Goal: Check status: Check status

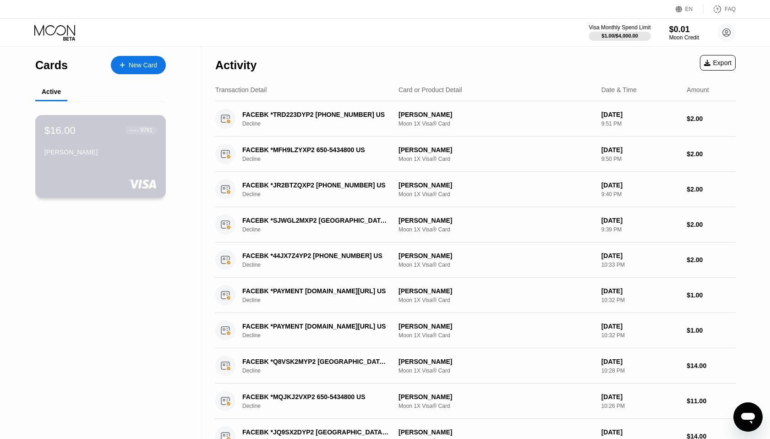
click at [135, 156] on div "[PERSON_NAME]" at bounding box center [100, 151] width 112 height 7
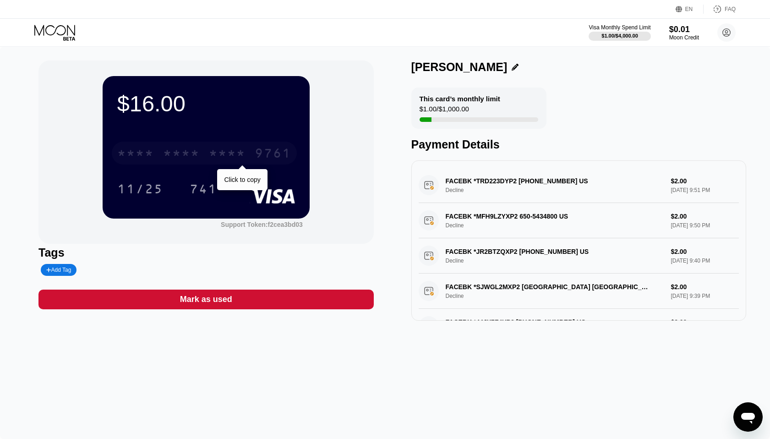
click at [239, 159] on div "* * * *" at bounding box center [227, 154] width 37 height 15
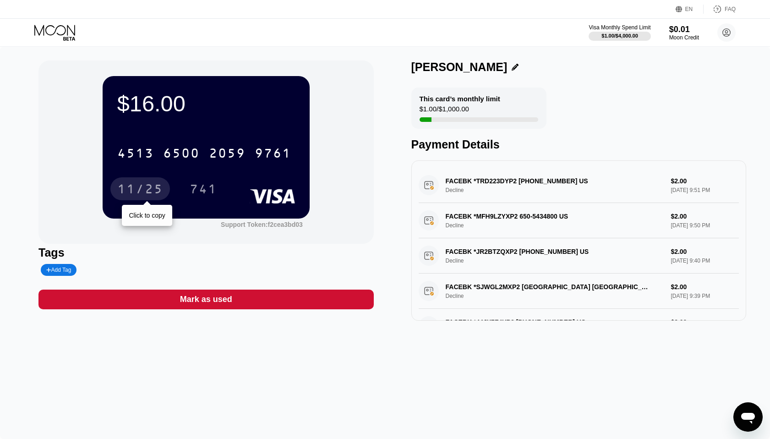
click at [141, 185] on div "11/25" at bounding box center [140, 190] width 46 height 15
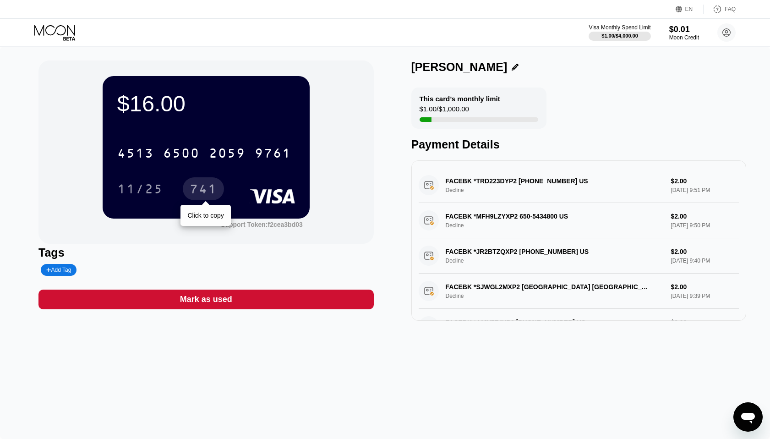
click at [200, 195] on div "741" at bounding box center [203, 190] width 27 height 15
click at [310, 61] on div "$16.00 4513 6500 2059 9761 11/25 741 Support Token: f2cea3bd03" at bounding box center [205, 151] width 335 height 183
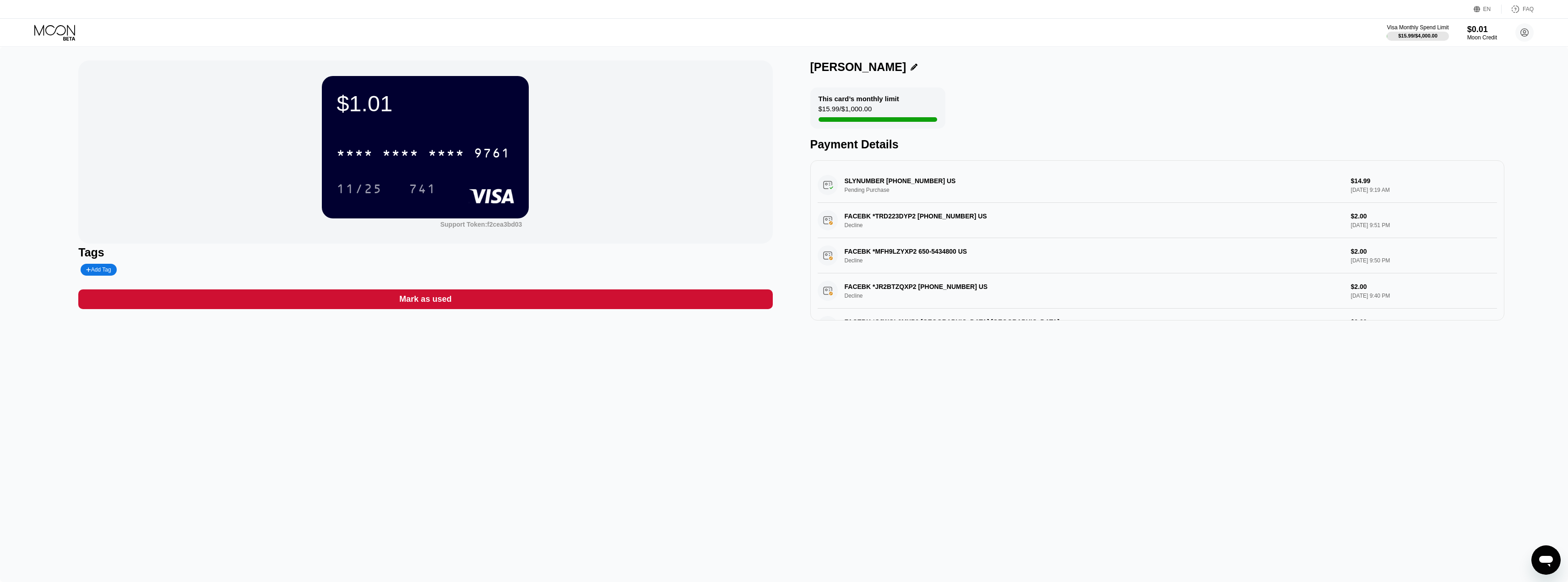
drag, startPoint x: 1103, startPoint y: 201, endPoint x: 926, endPoint y: 192, distance: 177.0
click at [776, 192] on div "SLYNUMBER +16173999980 US Pending Purchase $14.99 Sep 24, 2025 9:19 AM" at bounding box center [1158, 185] width 680 height 35
click at [776, 180] on div "SLYNUMBER +16173999980 US Pending Purchase $14.99 Sep 24, 2025 9:19 AM" at bounding box center [1158, 185] width 680 height 35
click at [776, 196] on div "SLYNUMBER +16173999980 US Pending Purchase $14.99 Sep 24, 2025 9:19 AM" at bounding box center [1158, 185] width 680 height 35
